Goal: Task Accomplishment & Management: Manage account settings

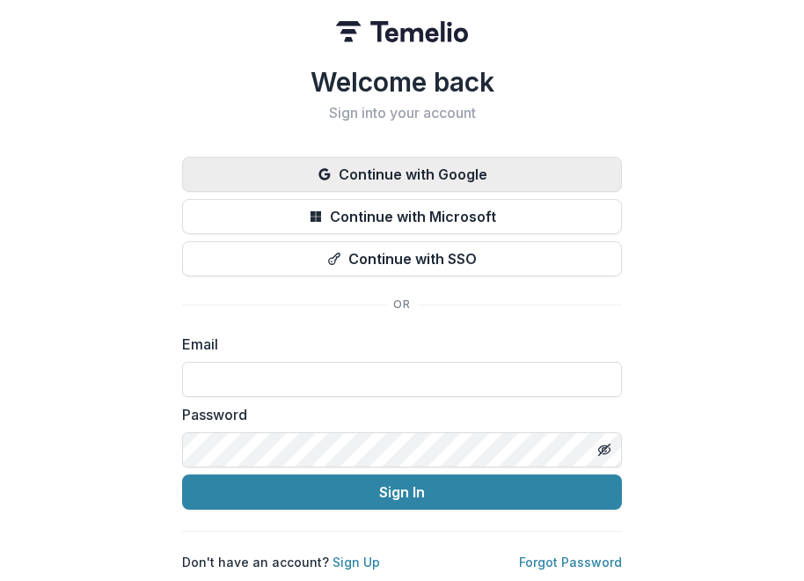
click at [463, 175] on button "Continue with Google" at bounding box center [402, 174] width 440 height 35
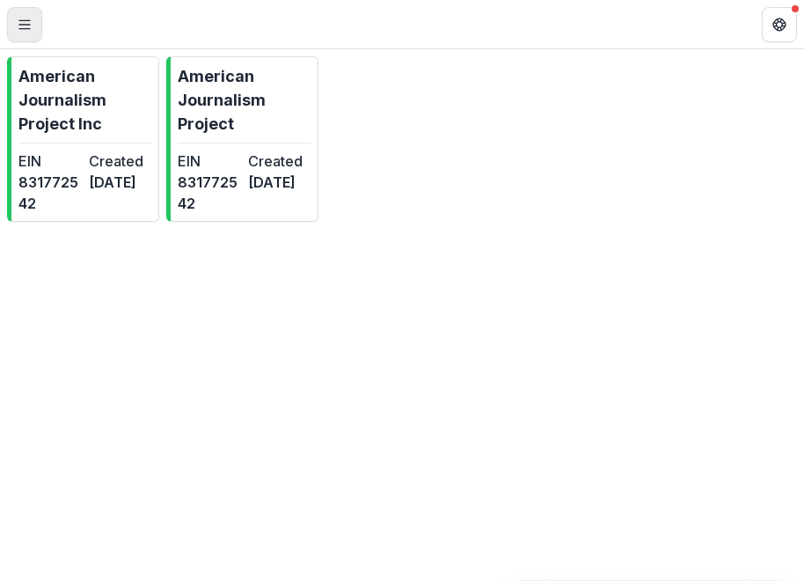
click at [29, 25] on line "Toggle Menu" at bounding box center [24, 25] width 11 height 0
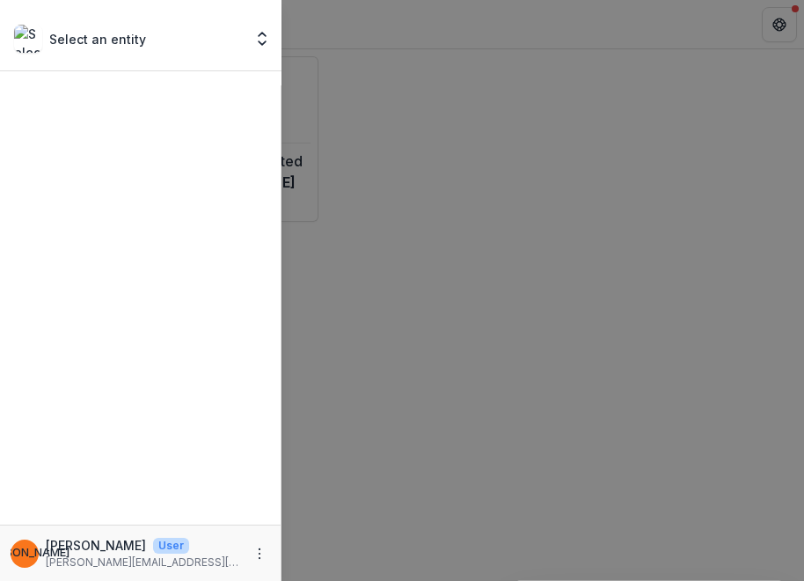
click at [93, 44] on p "Select an entity" at bounding box center [97, 39] width 97 height 18
click at [254, 44] on icon "Open entity switcher" at bounding box center [262, 39] width 18 height 18
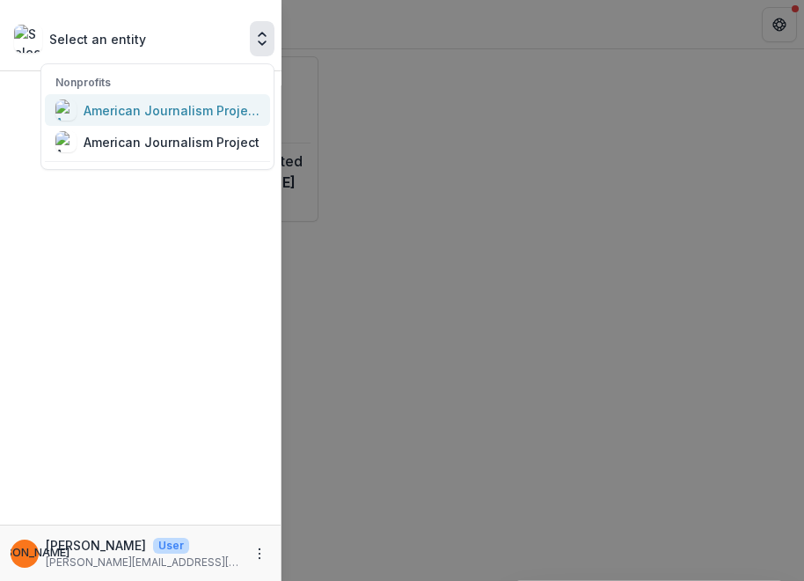
click at [196, 113] on div "American Journalism Project Inc" at bounding box center [172, 110] width 176 height 18
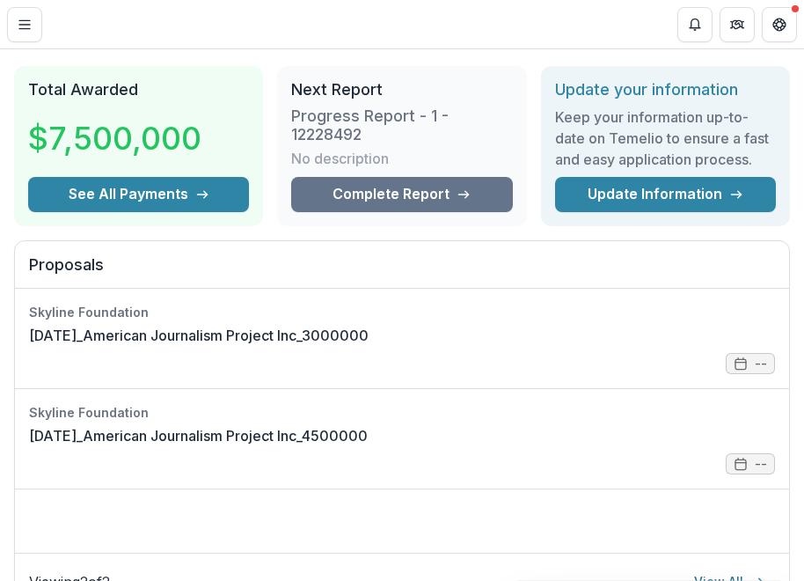
scroll to position [117, 0]
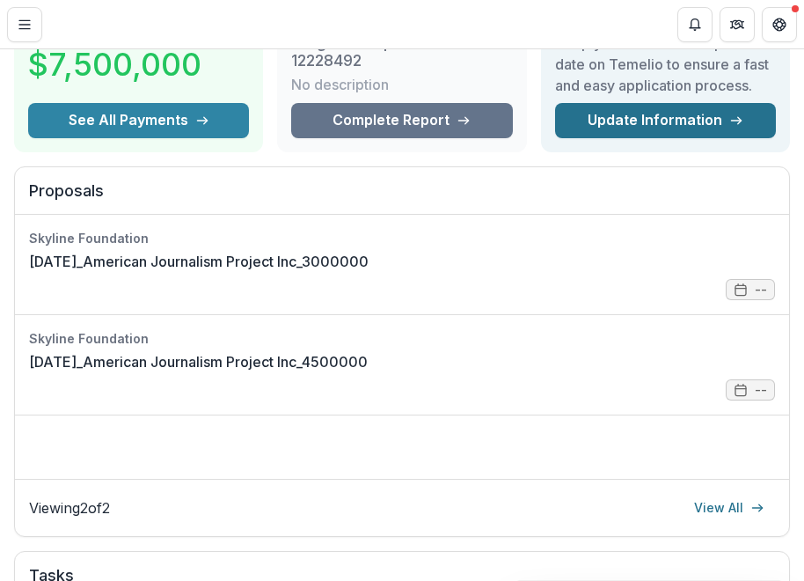
click at [722, 115] on link "Update Information" at bounding box center [665, 120] width 221 height 35
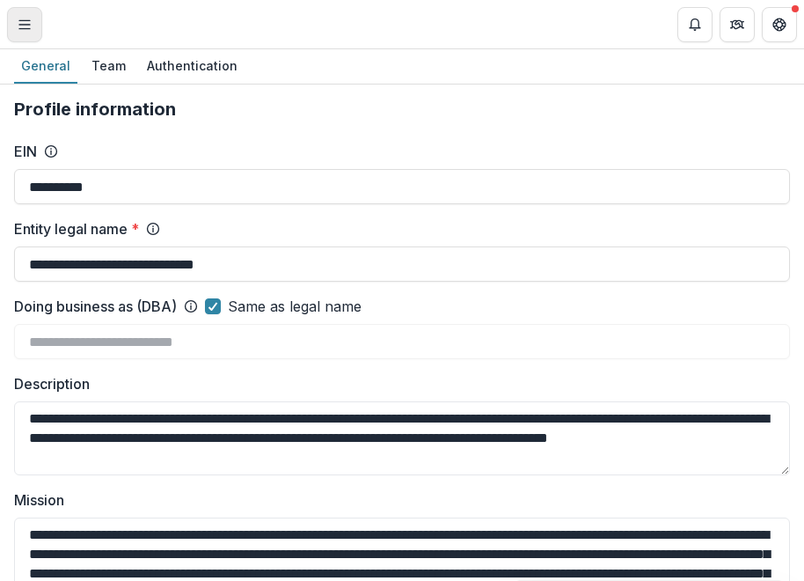
click at [21, 13] on button "Toggle Menu" at bounding box center [24, 24] width 35 height 35
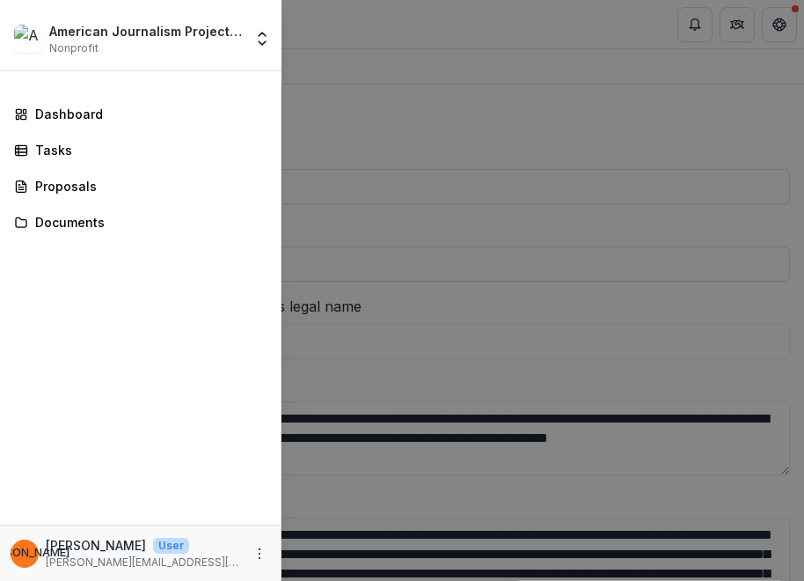
click at [373, 36] on div "American Journalism Project Inc Nonprofit Nonprofits American Journalism Projec…" at bounding box center [402, 290] width 804 height 581
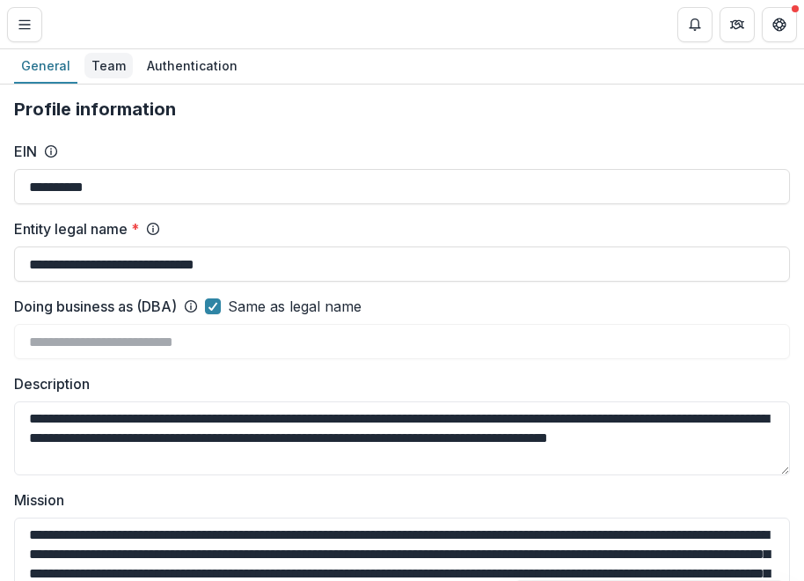
click at [105, 65] on div "Team" at bounding box center [108, 66] width 48 height 26
